Goal: Transaction & Acquisition: Purchase product/service

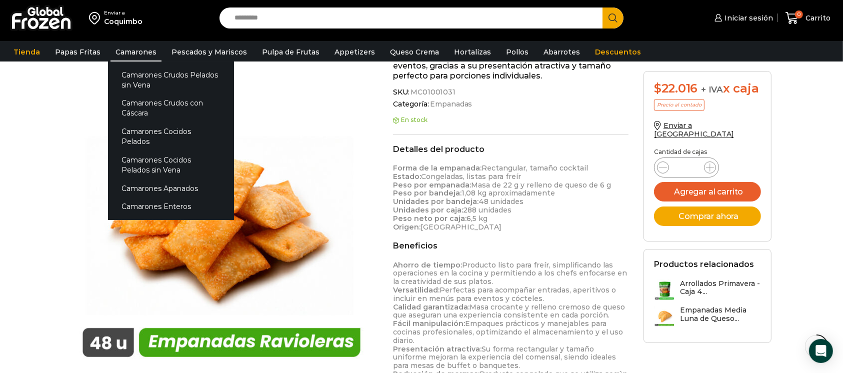
click at [119, 60] on link "Camarones" at bounding box center [135, 51] width 51 height 19
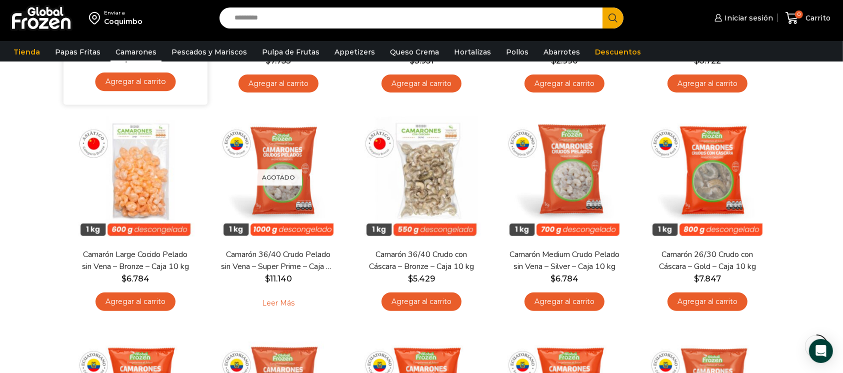
scroll to position [266, 0]
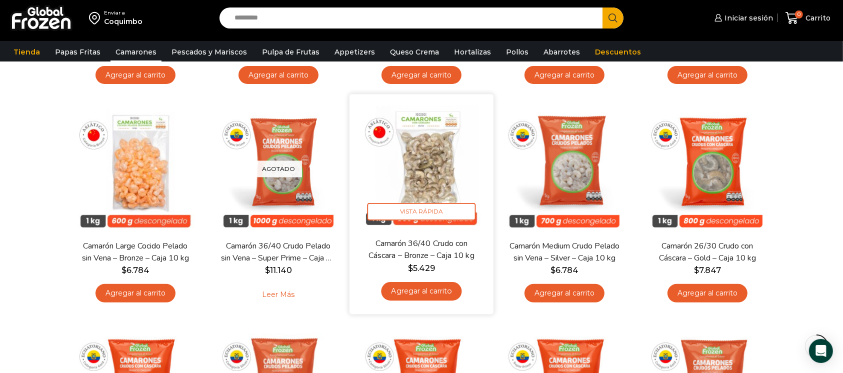
click at [446, 184] on img at bounding box center [421, 166] width 129 height 129
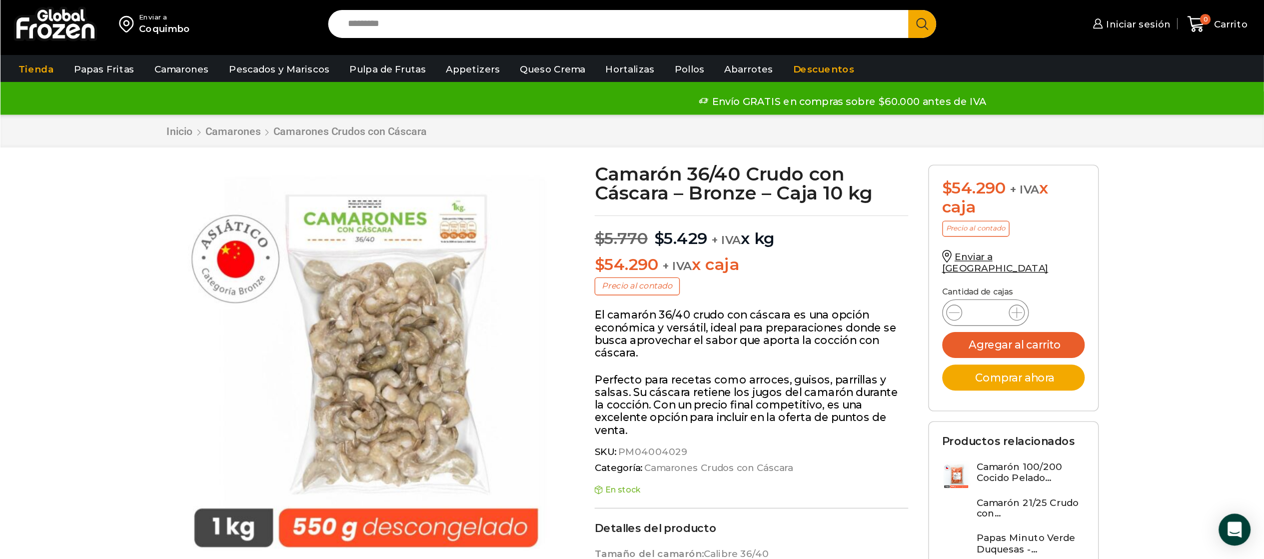
scroll to position [0, 0]
